Goal: Find specific page/section: Find specific page/section

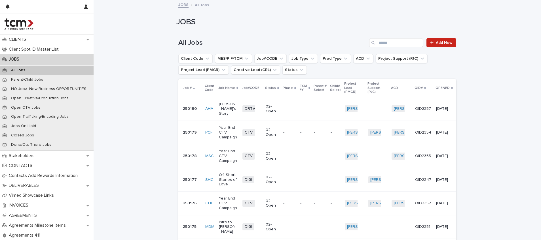
click at [32, 62] on div "JOBS" at bounding box center [47, 59] width 94 height 10
click at [38, 71] on div "All Jobs" at bounding box center [47, 70] width 94 height 9
click at [407, 39] on input "Search" at bounding box center [396, 42] width 54 height 9
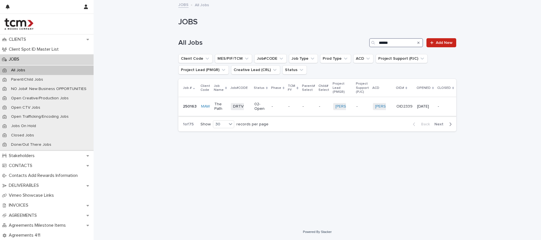
type input "******"
click at [294, 102] on div "-" at bounding box center [292, 106] width 9 height 9
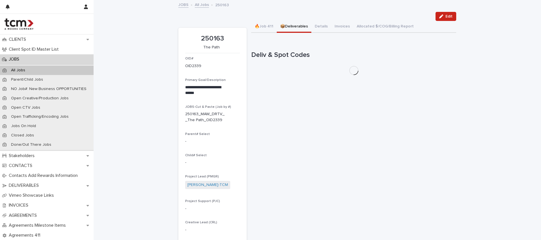
click at [292, 28] on button "📦Deliverables" at bounding box center [294, 27] width 35 height 12
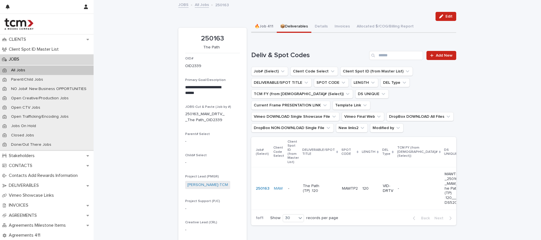
click at [261, 26] on button "🔥Job 411" at bounding box center [264, 27] width 26 height 12
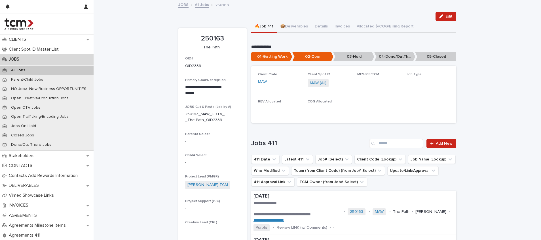
click at [147, 45] on div "**********" at bounding box center [317, 196] width 447 height 391
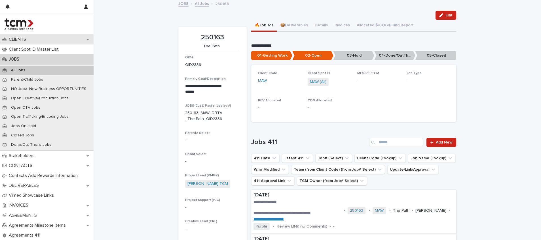
click at [28, 42] on div "CLIENTS" at bounding box center [47, 40] width 94 height 10
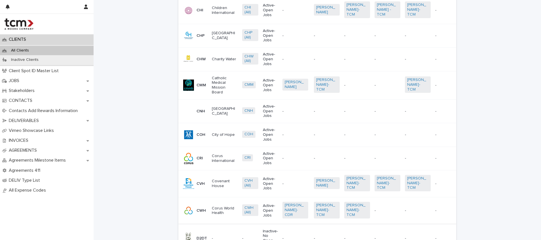
scroll to position [729, 0]
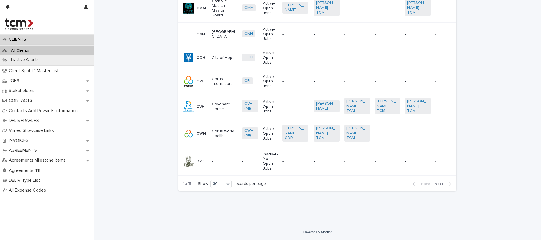
click at [437, 185] on span "Next" at bounding box center [440, 184] width 12 height 4
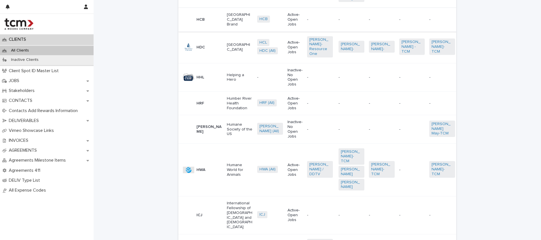
scroll to position [455, 0]
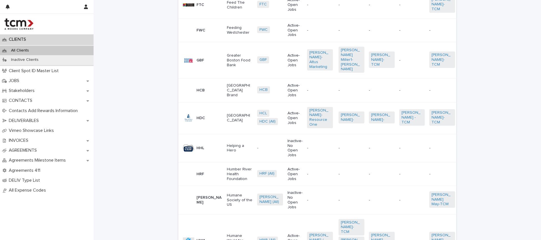
click at [227, 113] on p "Hillsdale College" at bounding box center [240, 118] width 26 height 10
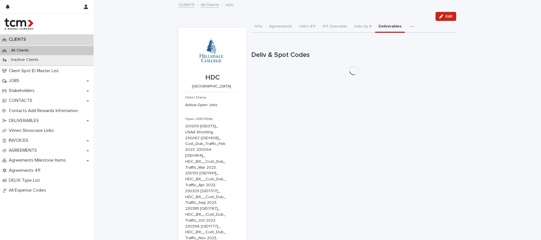
click at [375, 26] on button "Deliverables" at bounding box center [390, 27] width 30 height 12
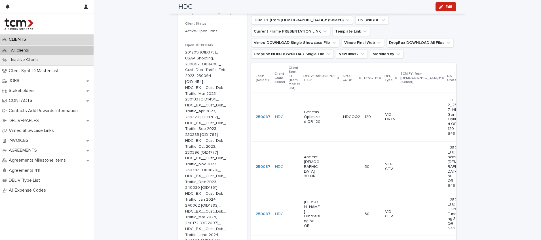
scroll to position [74, 0]
click at [341, 129] on td "HDCOQ2 HDCOQ2" at bounding box center [352, 116] width 22 height 47
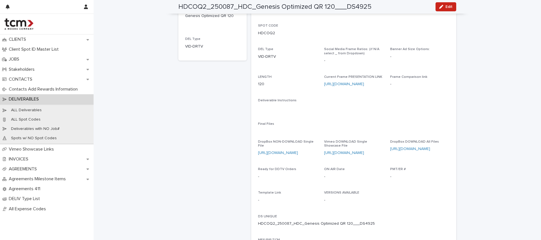
scroll to position [20, 0]
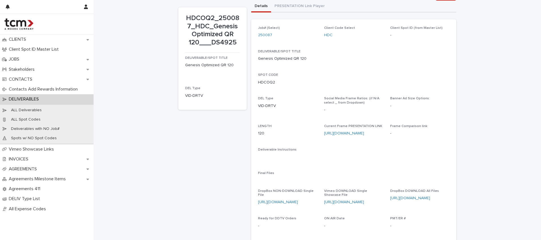
click at [289, 201] on div "[URL][DOMAIN_NAME]" at bounding box center [287, 203] width 59 height 6
click at [394, 198] on link "[URL][DOMAIN_NAME]" at bounding box center [410, 198] width 40 height 4
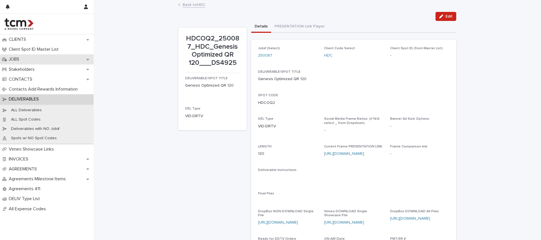
click at [20, 64] on div "JOBS" at bounding box center [47, 59] width 94 height 10
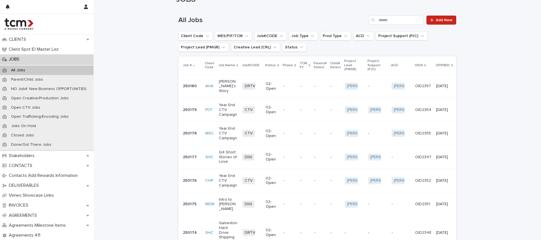
scroll to position [22, 0]
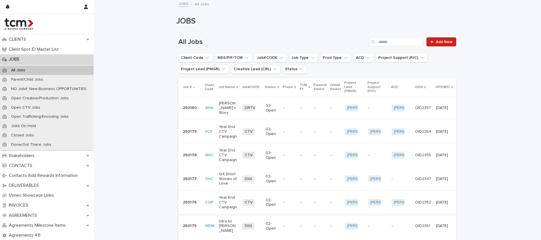
scroll to position [1, 0]
click at [312, 204] on td "-" at bounding box center [320, 203] width 16 height 24
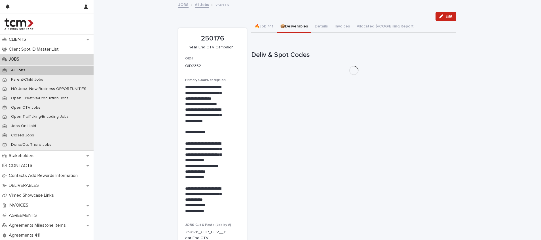
click at [288, 23] on button "📦Deliverables" at bounding box center [294, 27] width 35 height 12
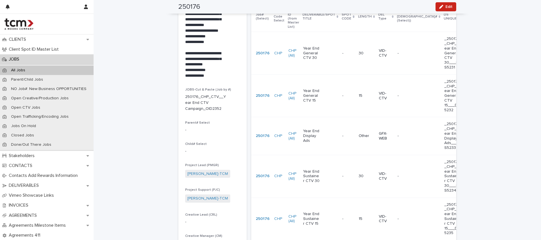
scroll to position [103, 0]
